Goal: Information Seeking & Learning: Learn about a topic

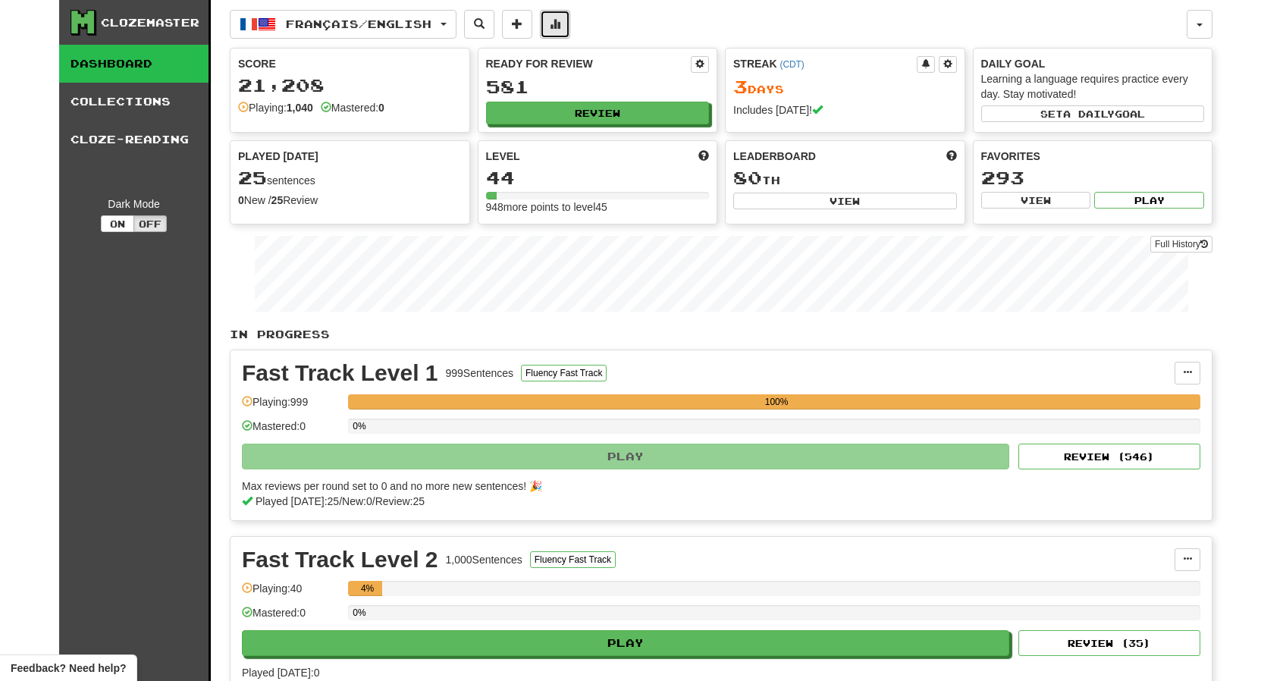
click at [560, 28] on span at bounding box center [555, 23] width 11 height 11
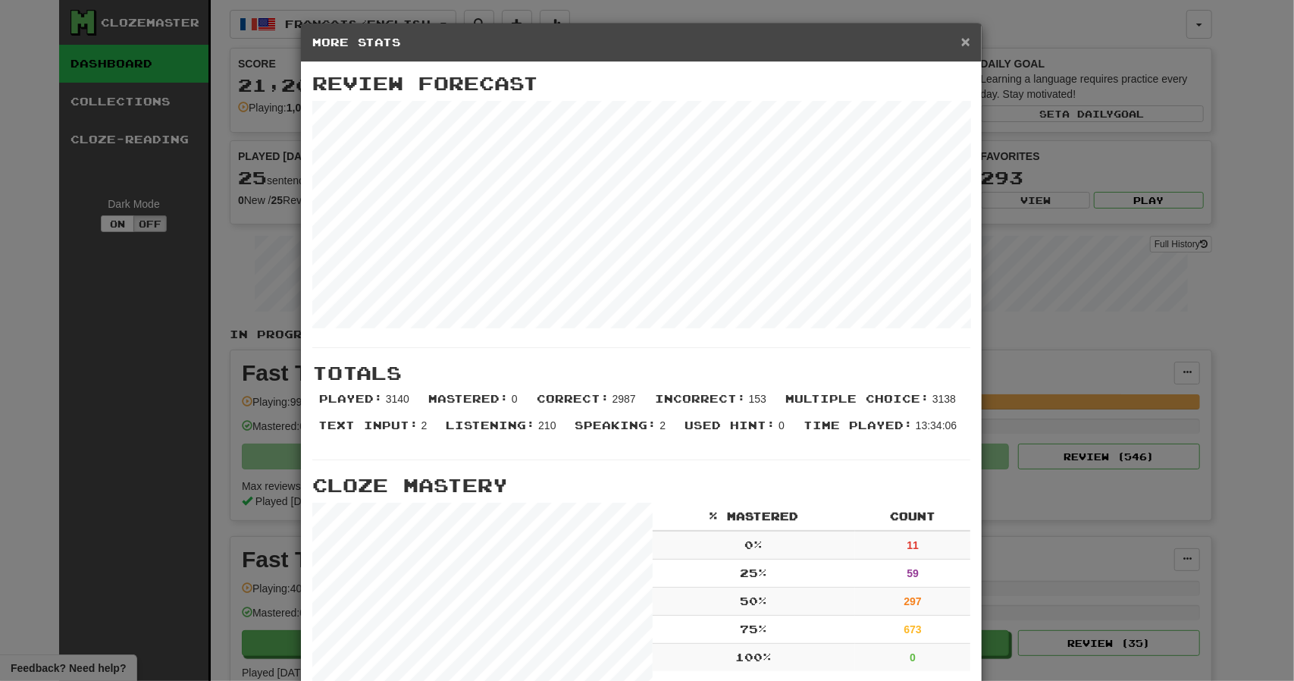
click at [961, 42] on span "×" at bounding box center [965, 41] width 9 height 17
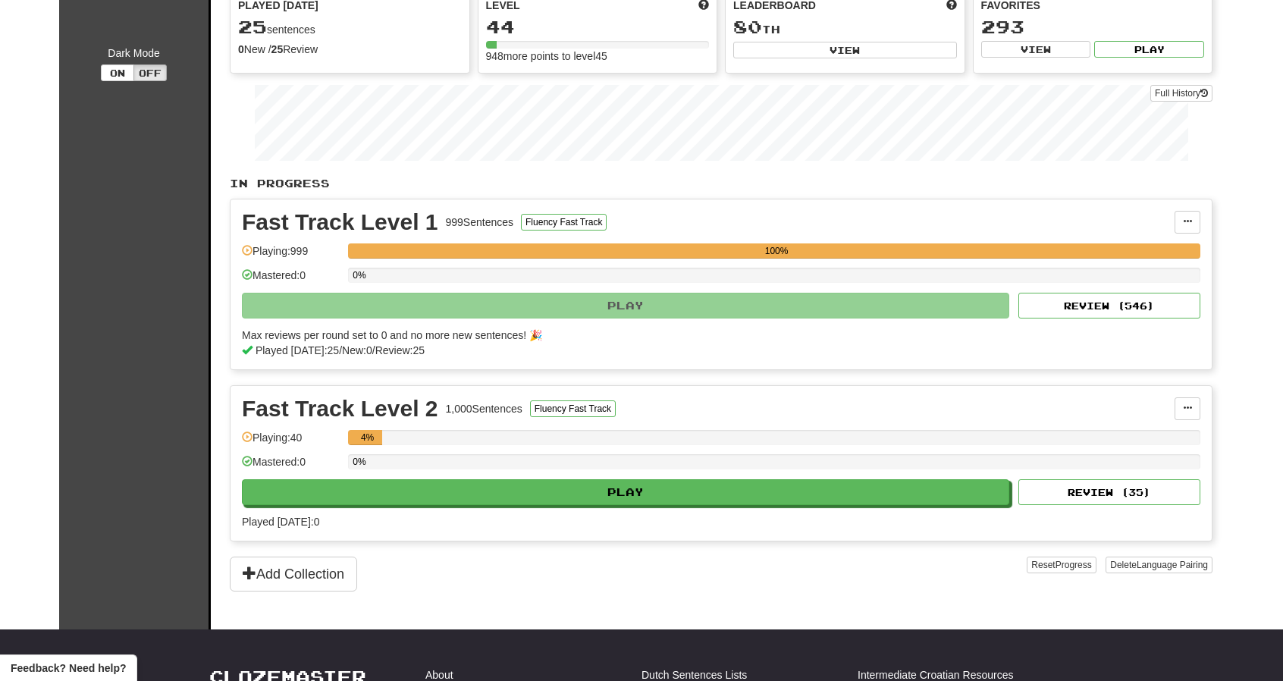
scroll to position [152, 0]
click at [1187, 216] on span at bounding box center [1187, 220] width 9 height 9
click at [1025, 191] on div "In Progress Fast Track Level 1 999 Sentences Fluency Fast Track Manage Sentence…" at bounding box center [721, 382] width 983 height 415
click at [1111, 299] on button "Review ( 546 )" at bounding box center [1109, 305] width 182 height 26
select select "**"
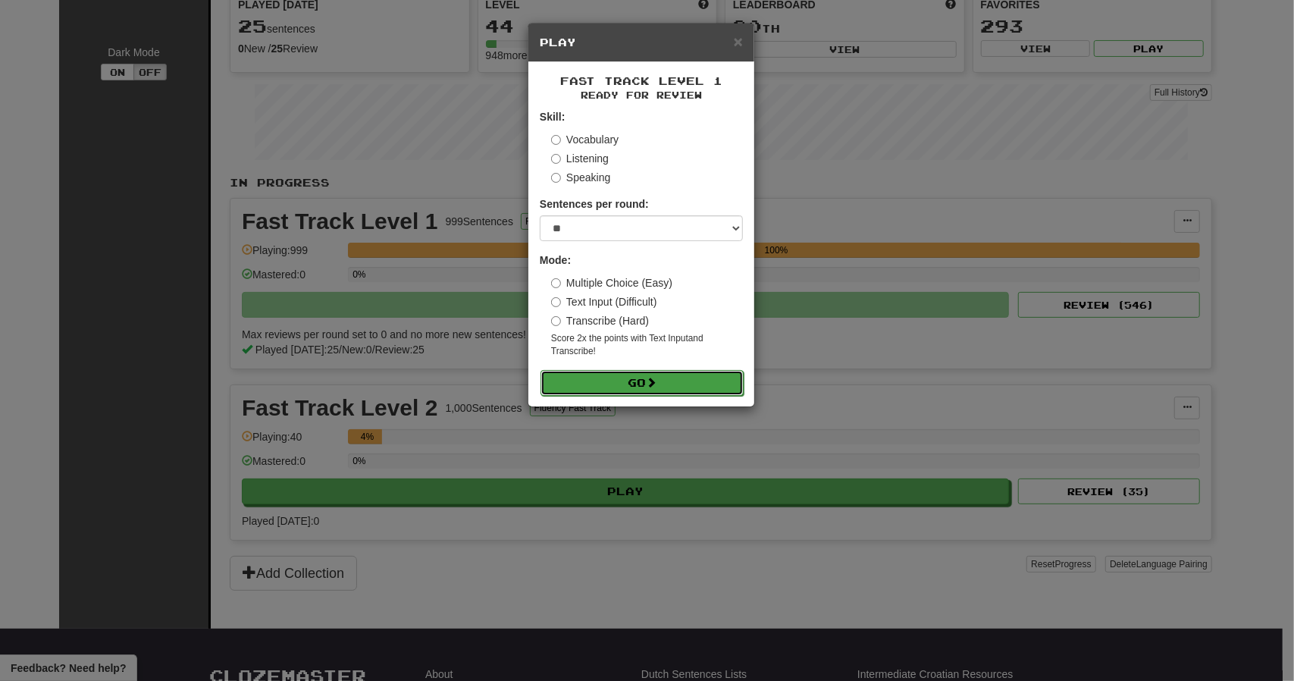
click at [634, 380] on button "Go" at bounding box center [642, 383] width 203 height 26
click at [737, 37] on span "×" at bounding box center [738, 41] width 9 height 17
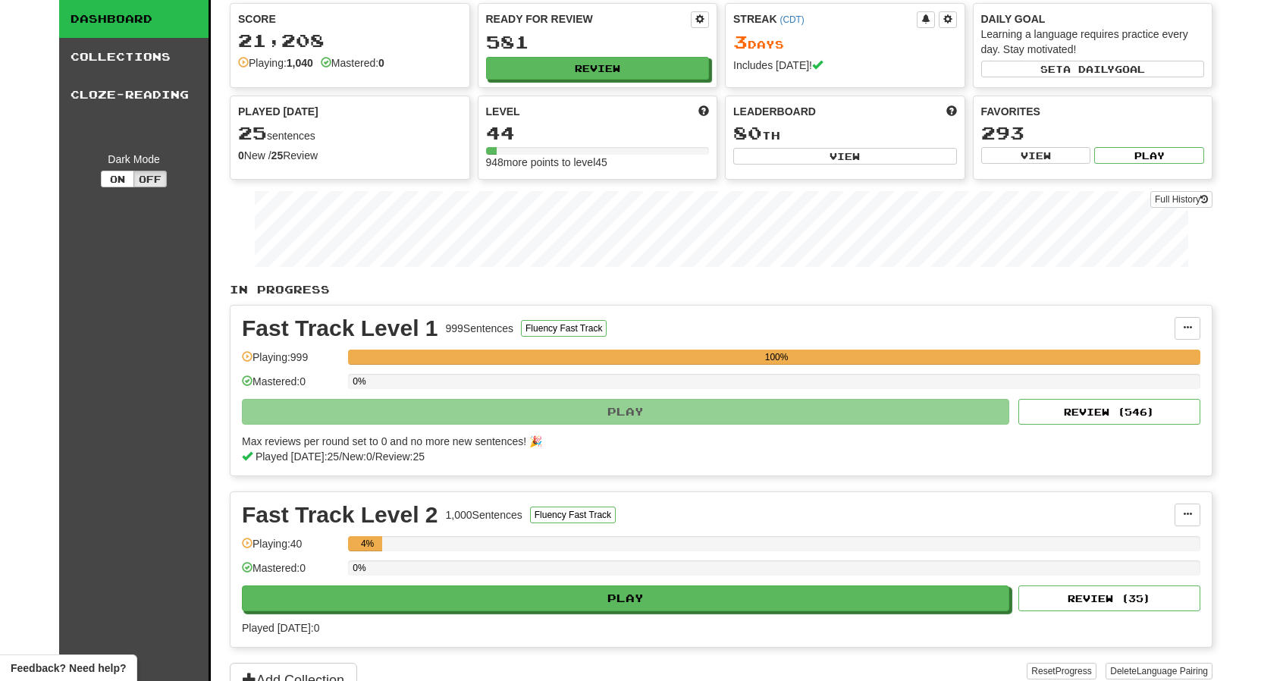
scroll to position [0, 0]
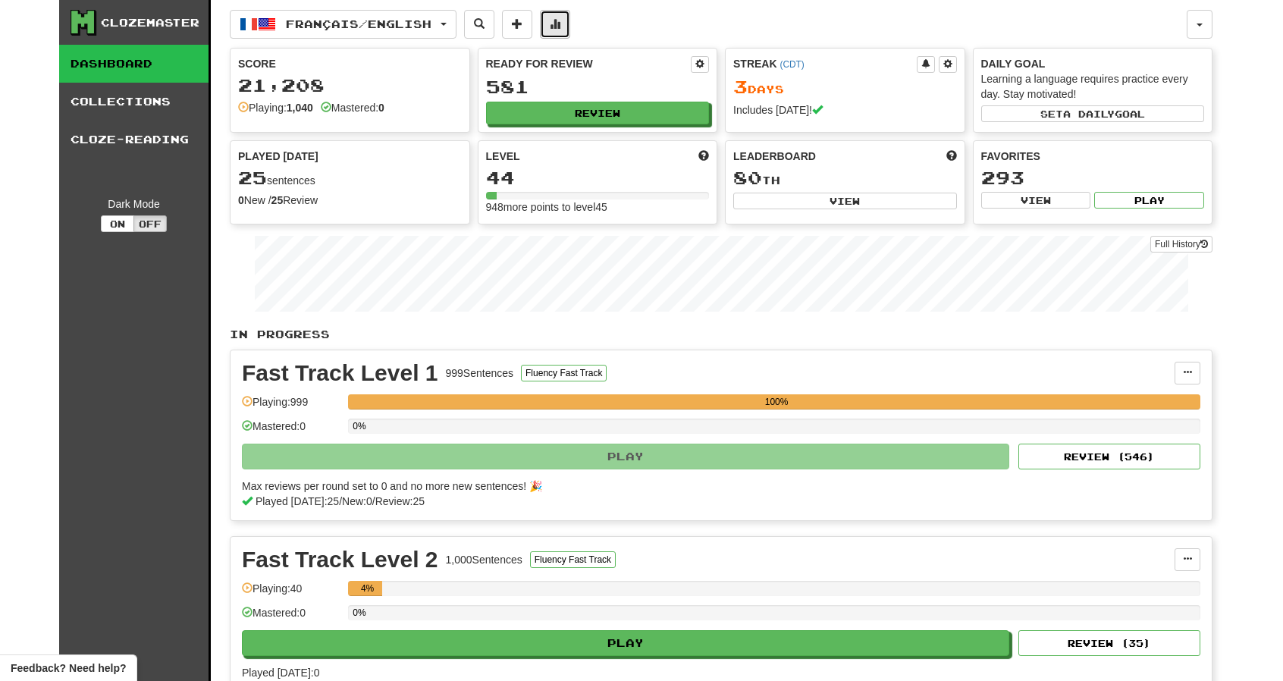
click at [570, 22] on button at bounding box center [555, 24] width 30 height 29
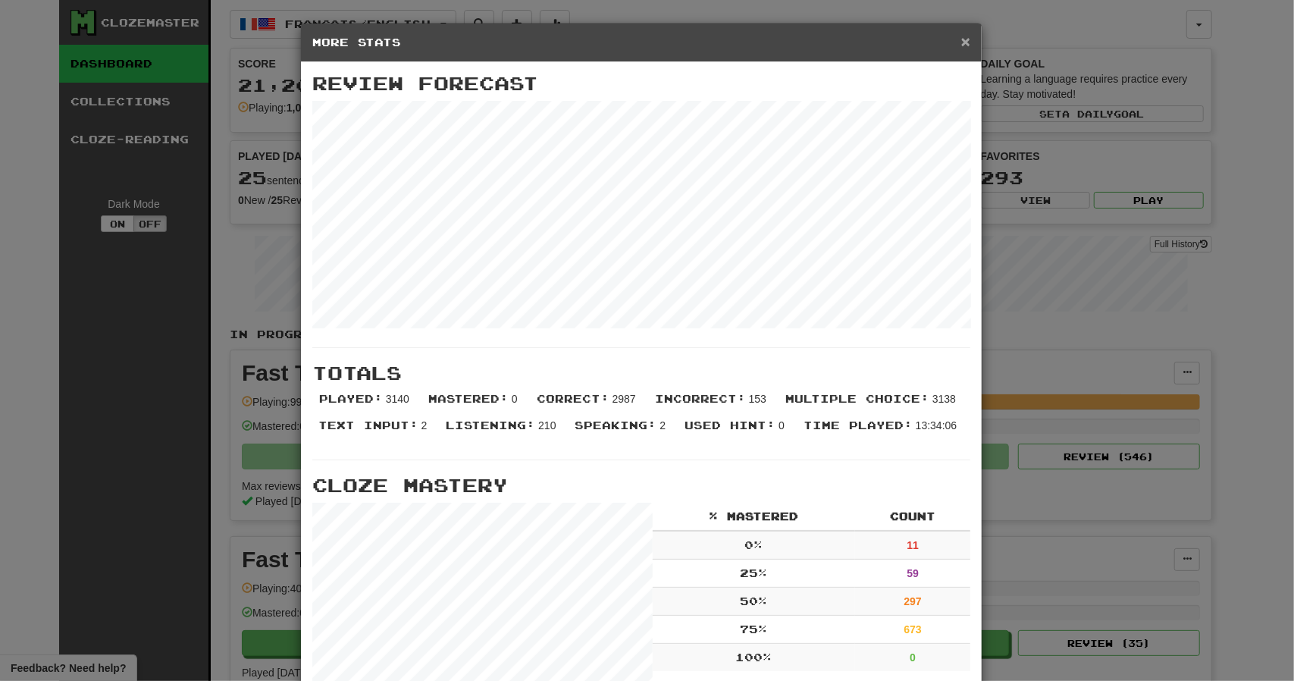
click at [955, 38] on div "× More Stats" at bounding box center [641, 43] width 681 height 39
click at [961, 42] on span "×" at bounding box center [965, 41] width 9 height 17
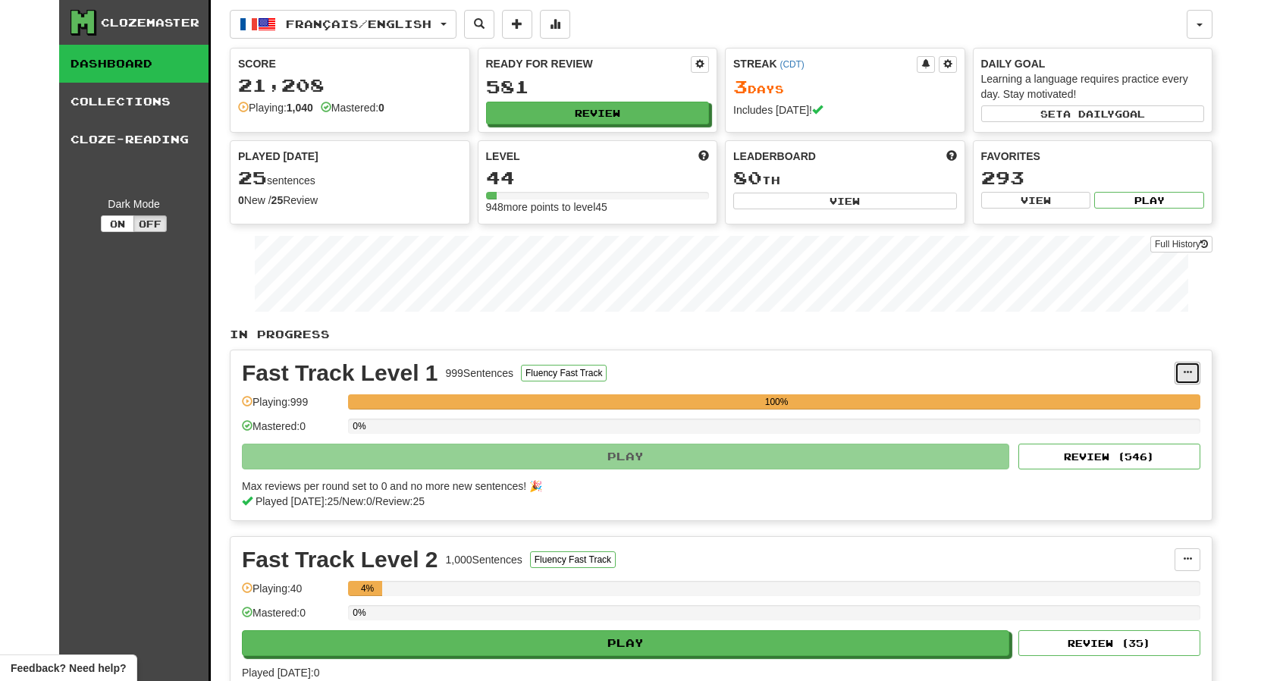
click at [1192, 369] on button at bounding box center [1187, 373] width 26 height 23
click at [1099, 395] on span "Manage Sentences" at bounding box center [1123, 400] width 92 height 12
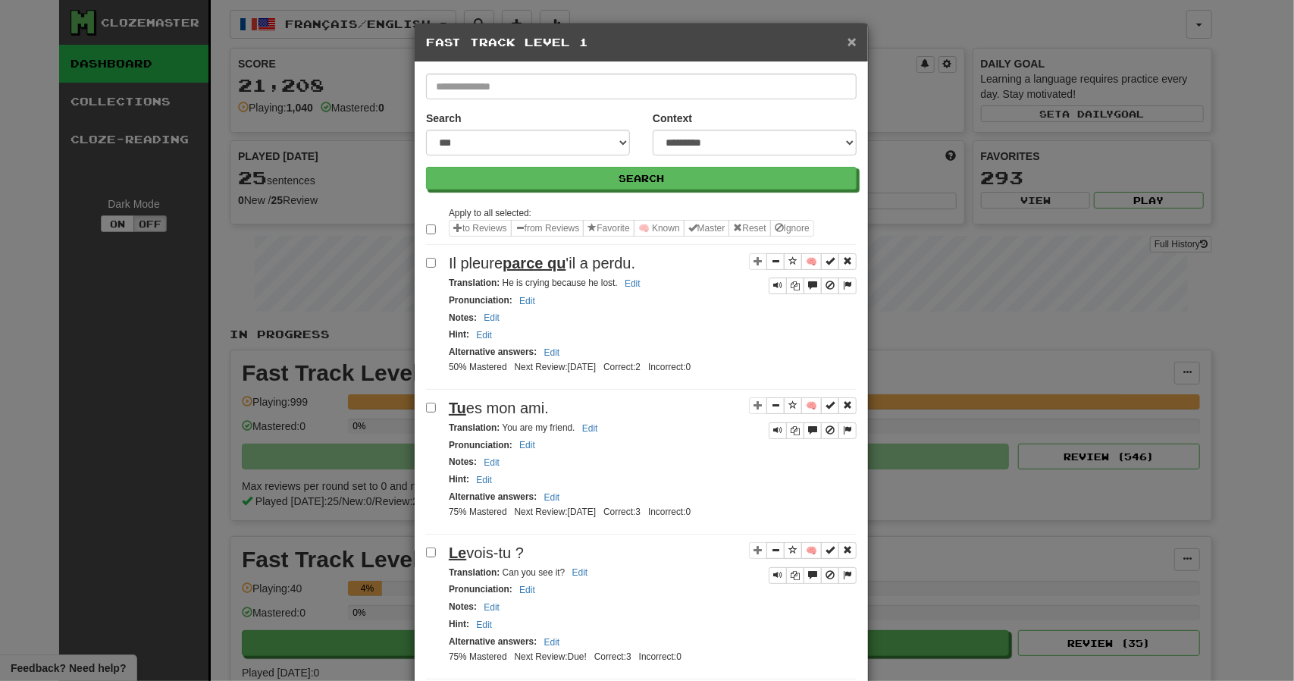
click at [848, 43] on span "×" at bounding box center [852, 41] width 9 height 17
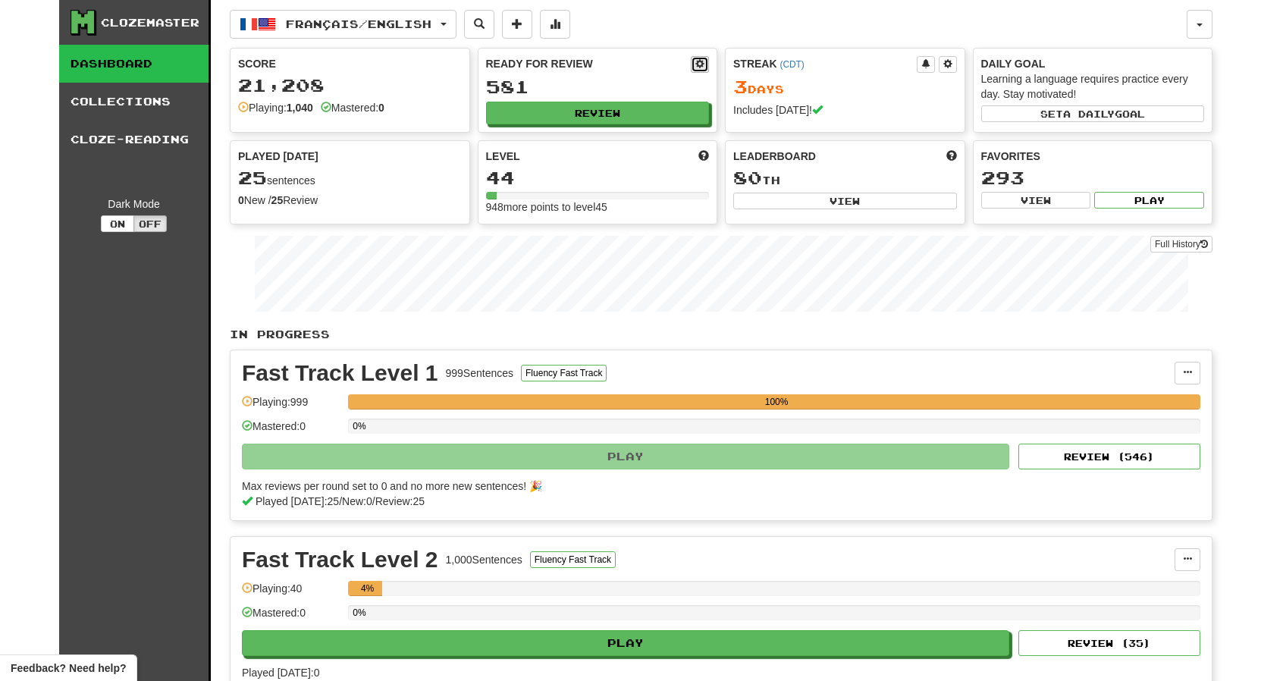
click at [702, 64] on span at bounding box center [699, 63] width 9 height 9
select select "*"
select select "**"
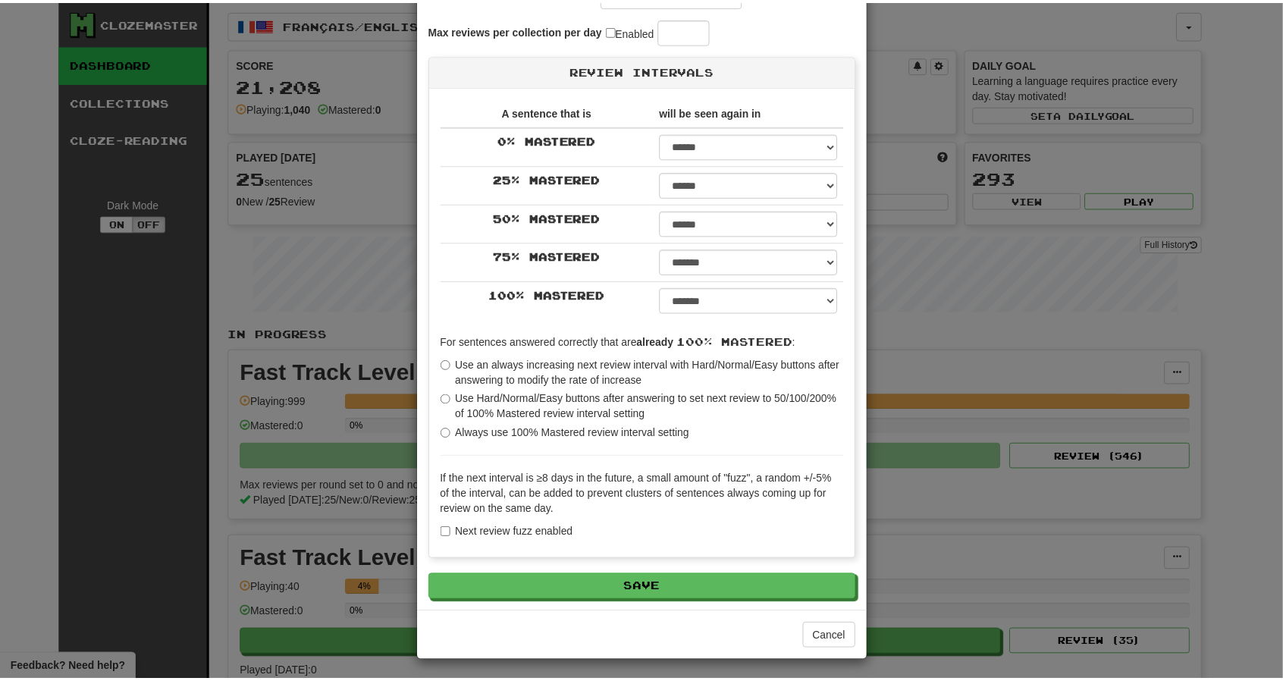
scroll to position [77, 0]
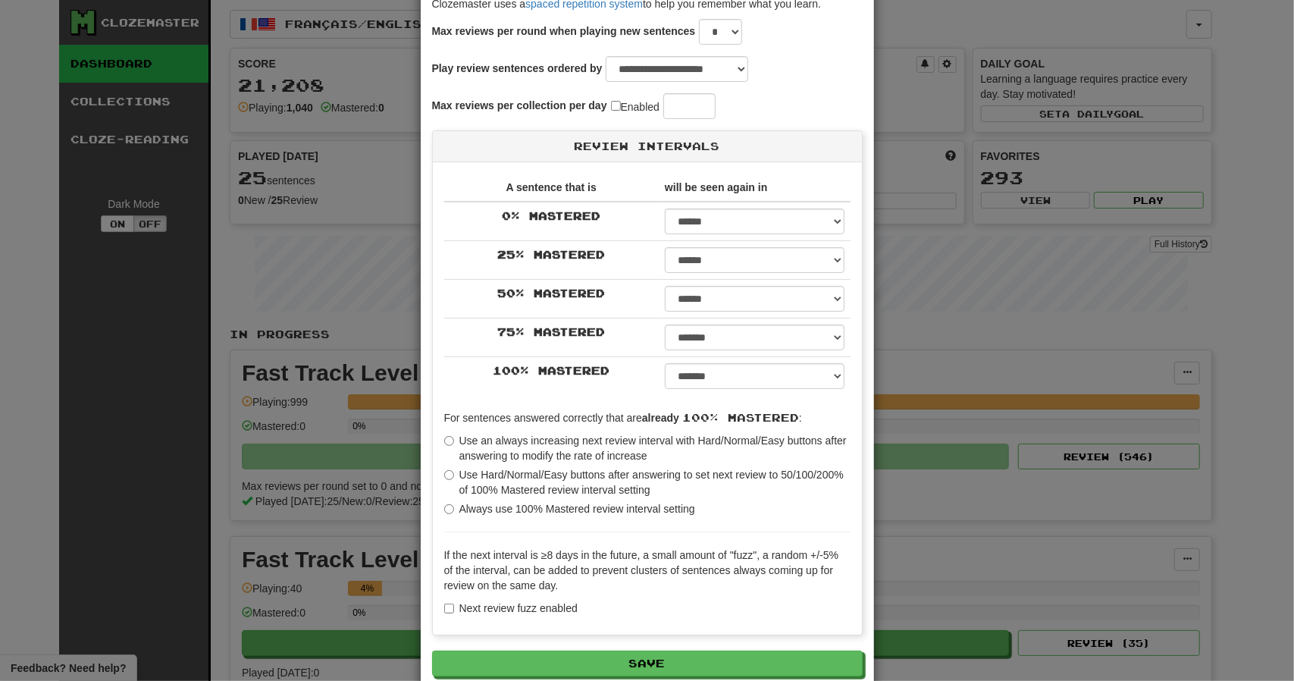
click at [537, 606] on label "Next review fuzz enabled" at bounding box center [510, 607] width 133 height 15
drag, startPoint x: 572, startPoint y: 606, endPoint x: 461, endPoint y: 616, distance: 112.0
click at [453, 604] on div "Next review fuzz enabled" at bounding box center [647, 607] width 406 height 15
copy label "Next review fuzz enabled"
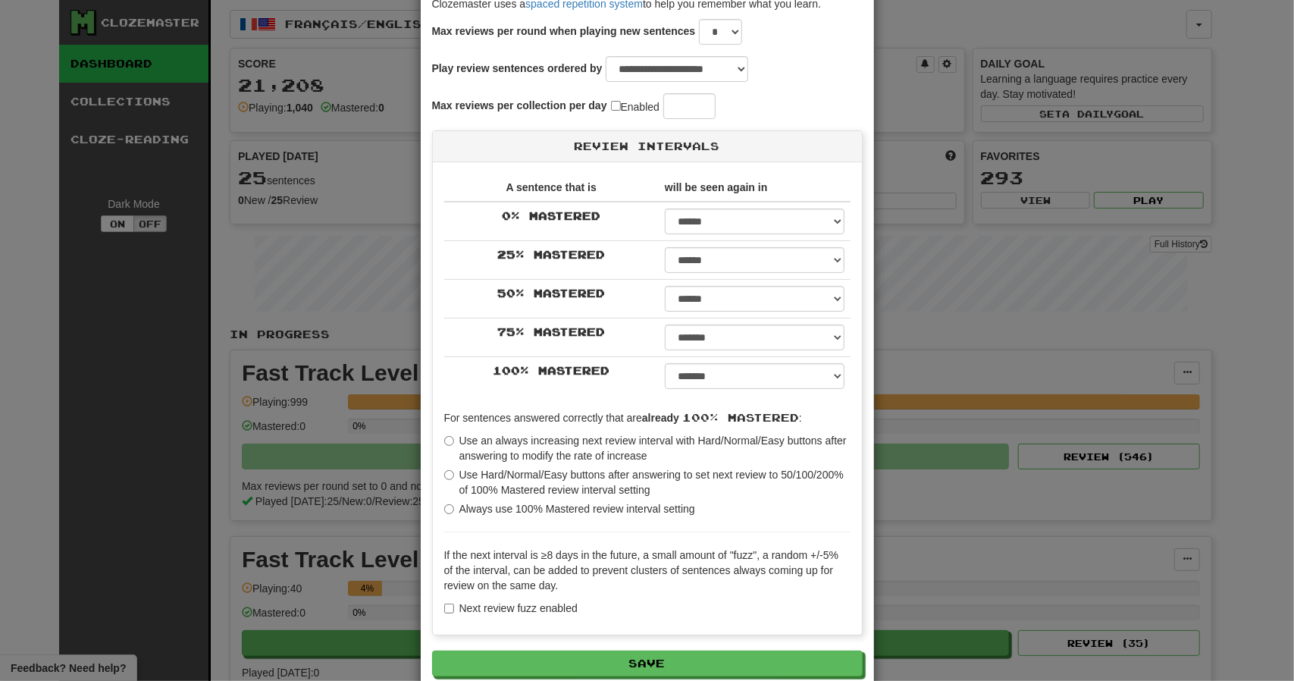
click at [928, 28] on div "**********" at bounding box center [647, 340] width 1294 height 681
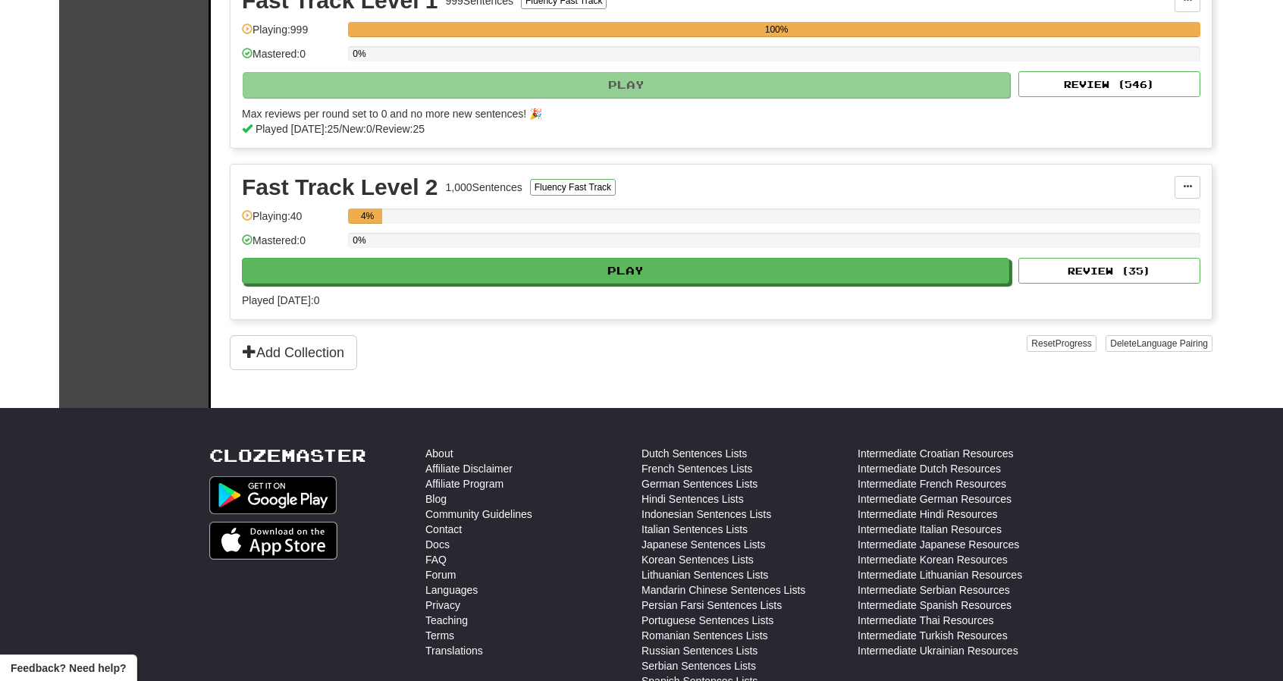
scroll to position [379, 0]
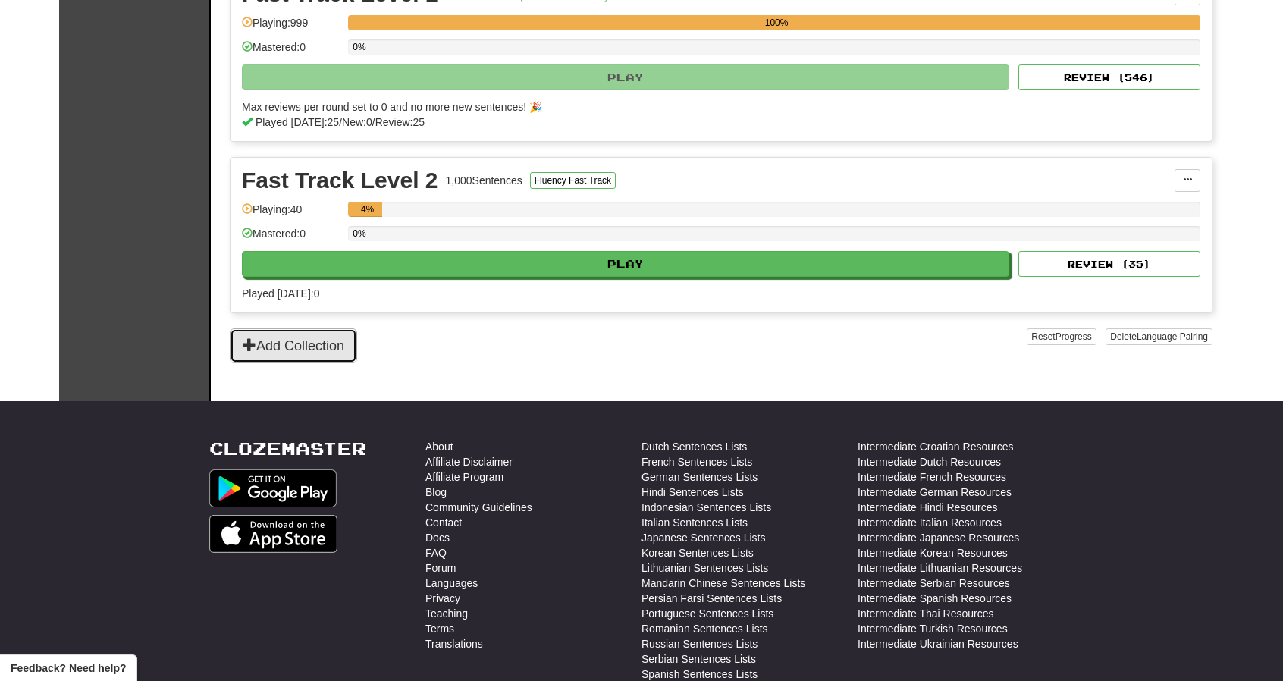
click at [331, 343] on button "Add Collection" at bounding box center [293, 345] width 127 height 35
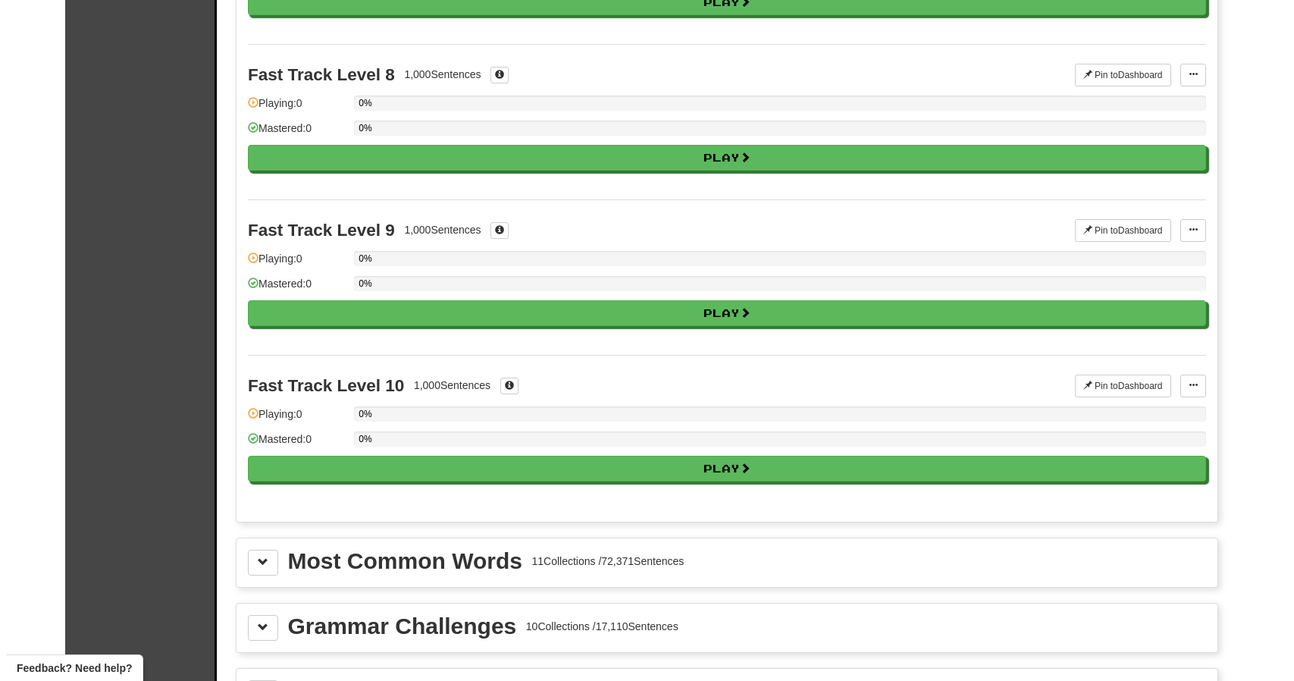
scroll to position [1137, 0]
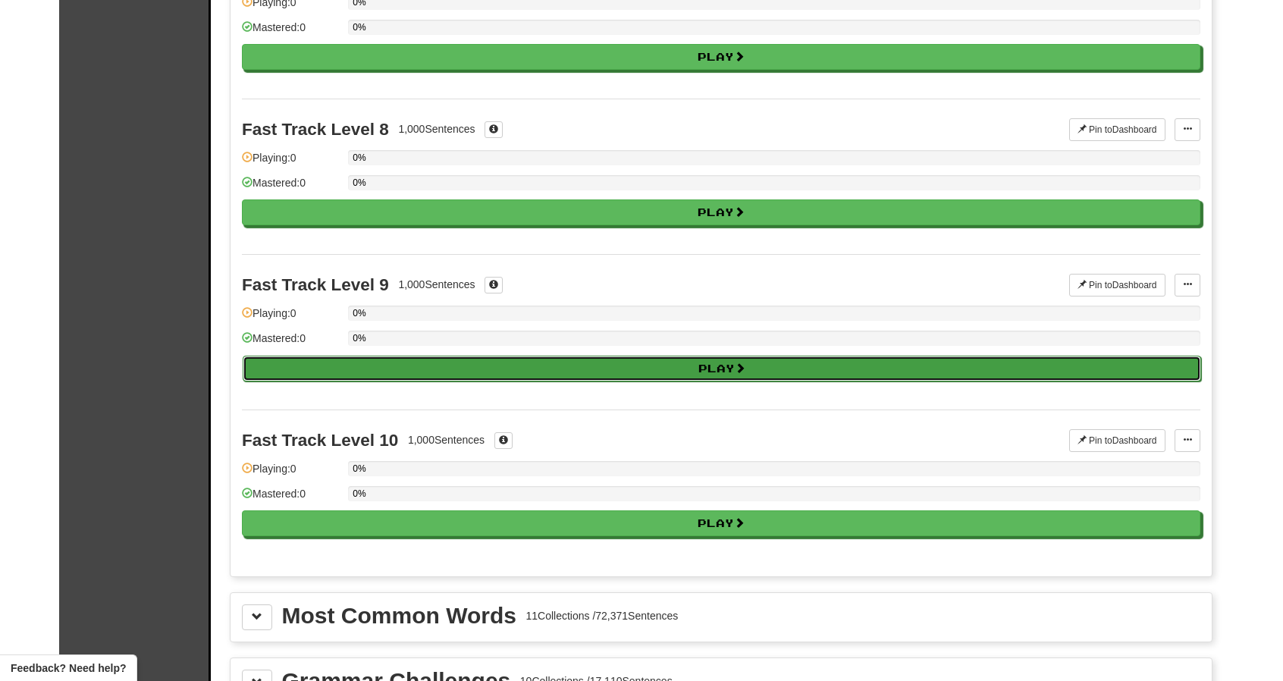
click at [725, 363] on button "Play" at bounding box center [722, 369] width 958 height 26
select select "**"
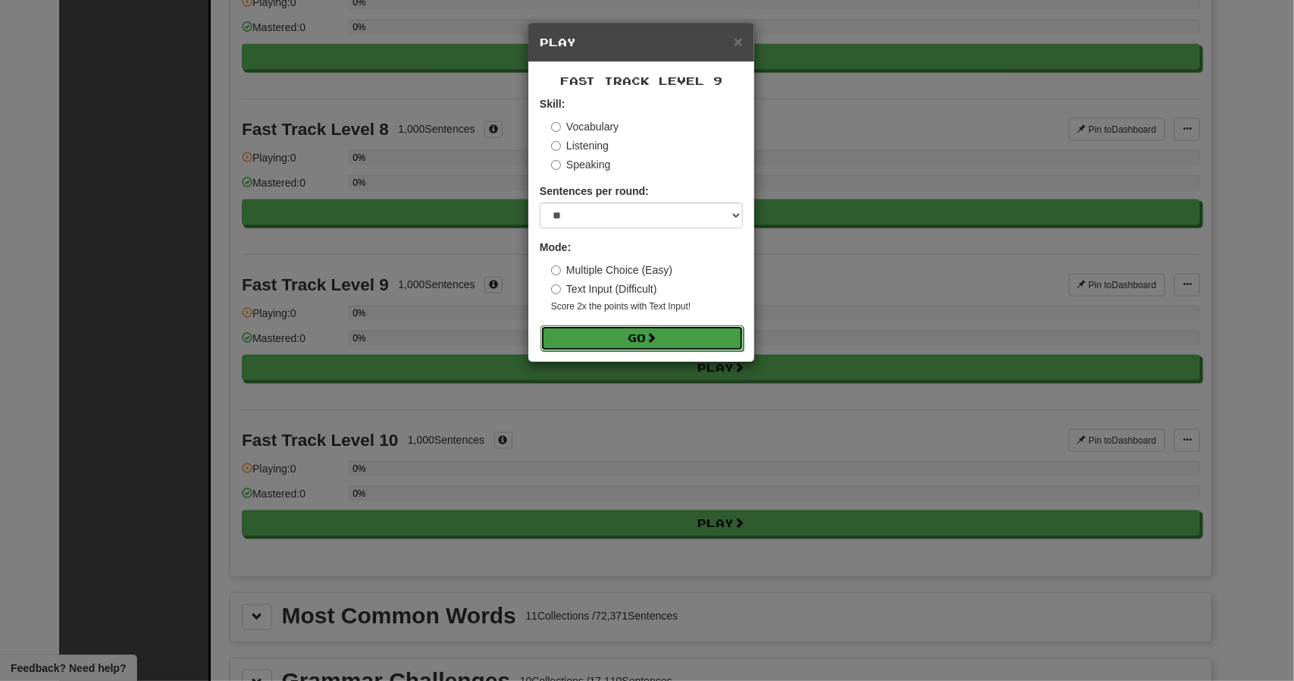
click at [657, 334] on span at bounding box center [651, 337] width 11 height 11
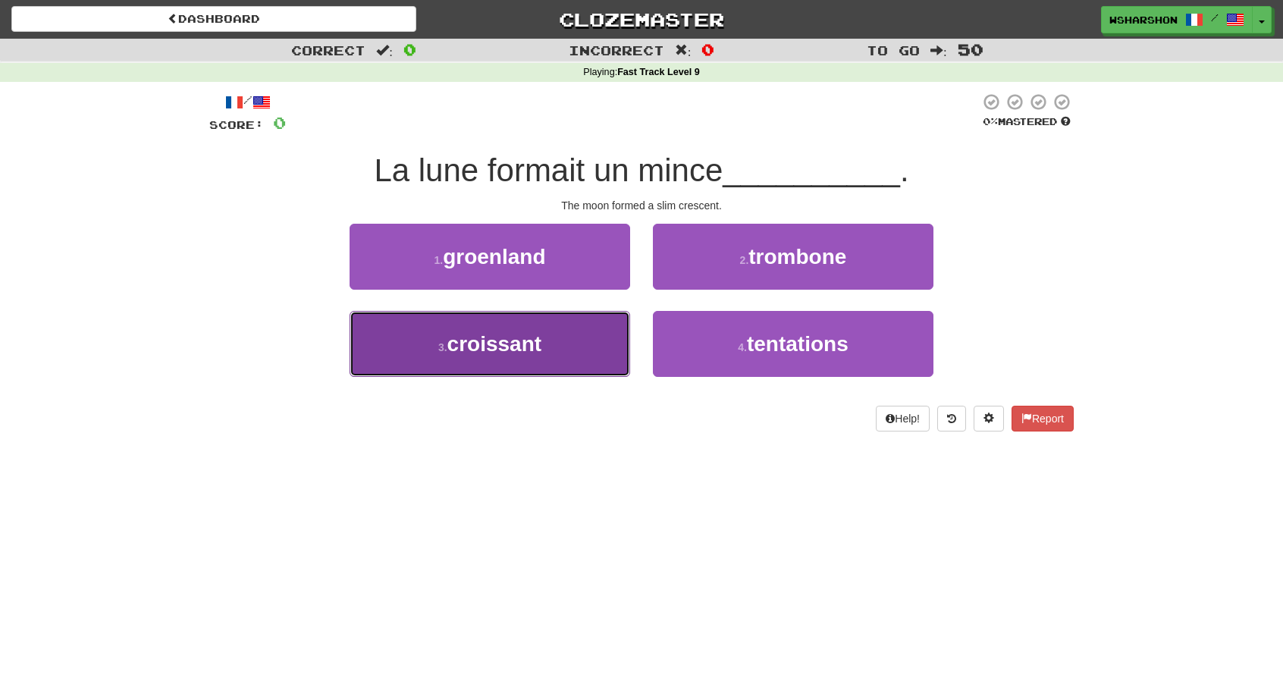
click at [488, 343] on span "croissant" at bounding box center [494, 344] width 95 height 24
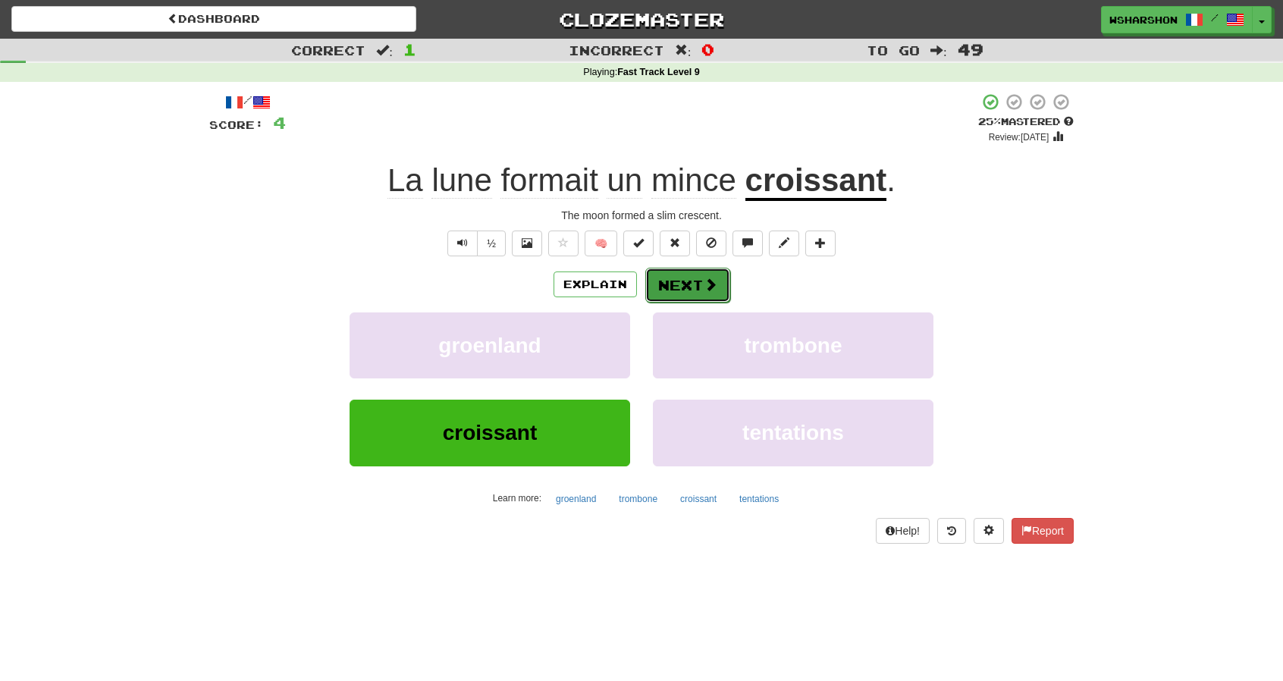
click at [705, 290] on span at bounding box center [711, 284] width 14 height 14
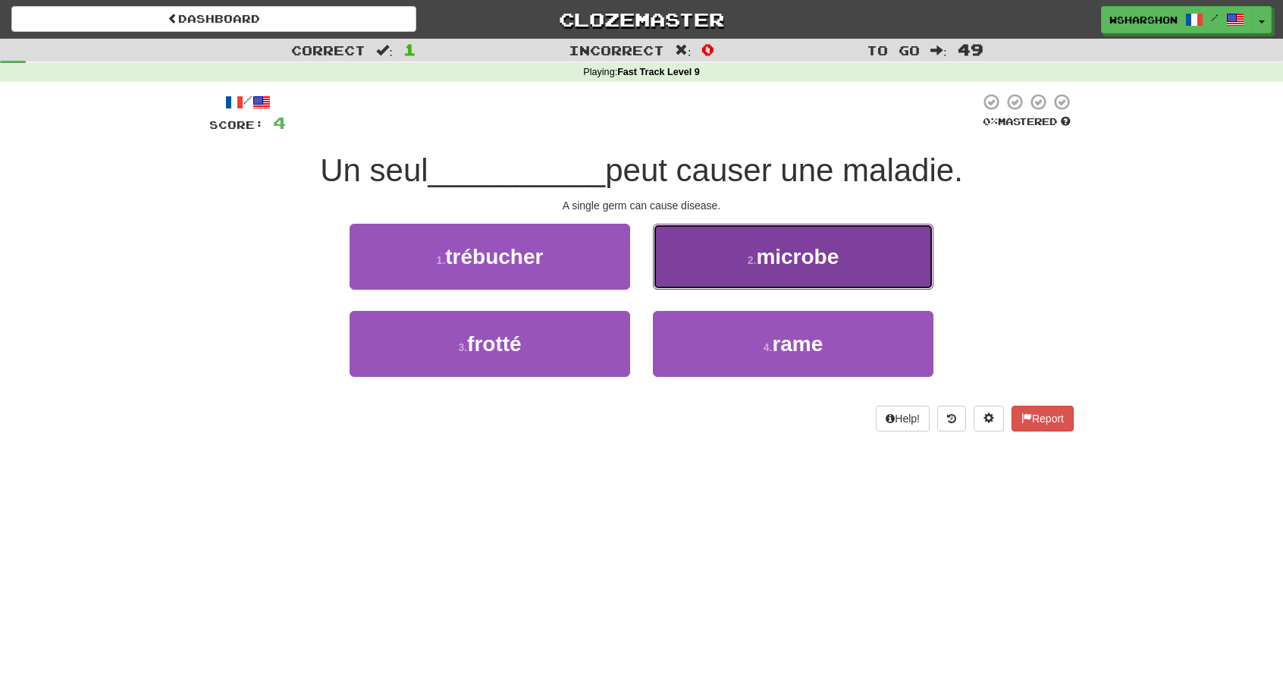
click at [777, 274] on button "2 . microbe" at bounding box center [793, 257] width 281 height 66
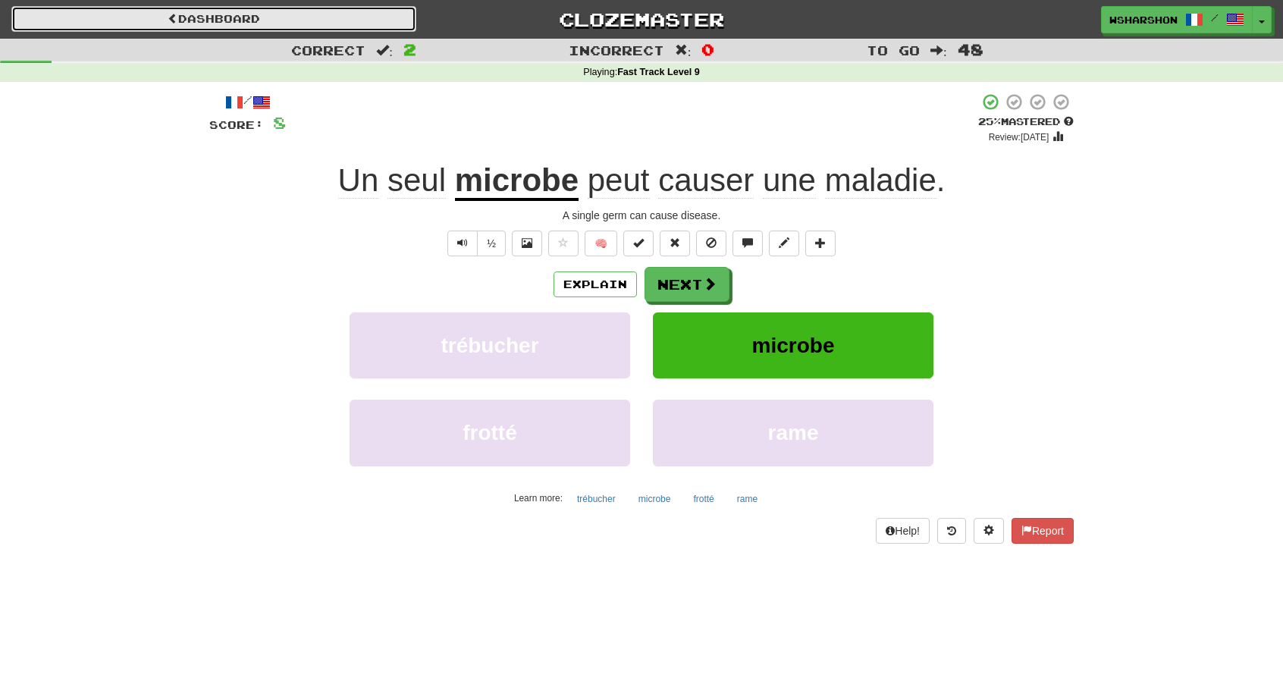
click at [180, 26] on link "Dashboard" at bounding box center [213, 19] width 405 height 26
